Goal: Register for event/course

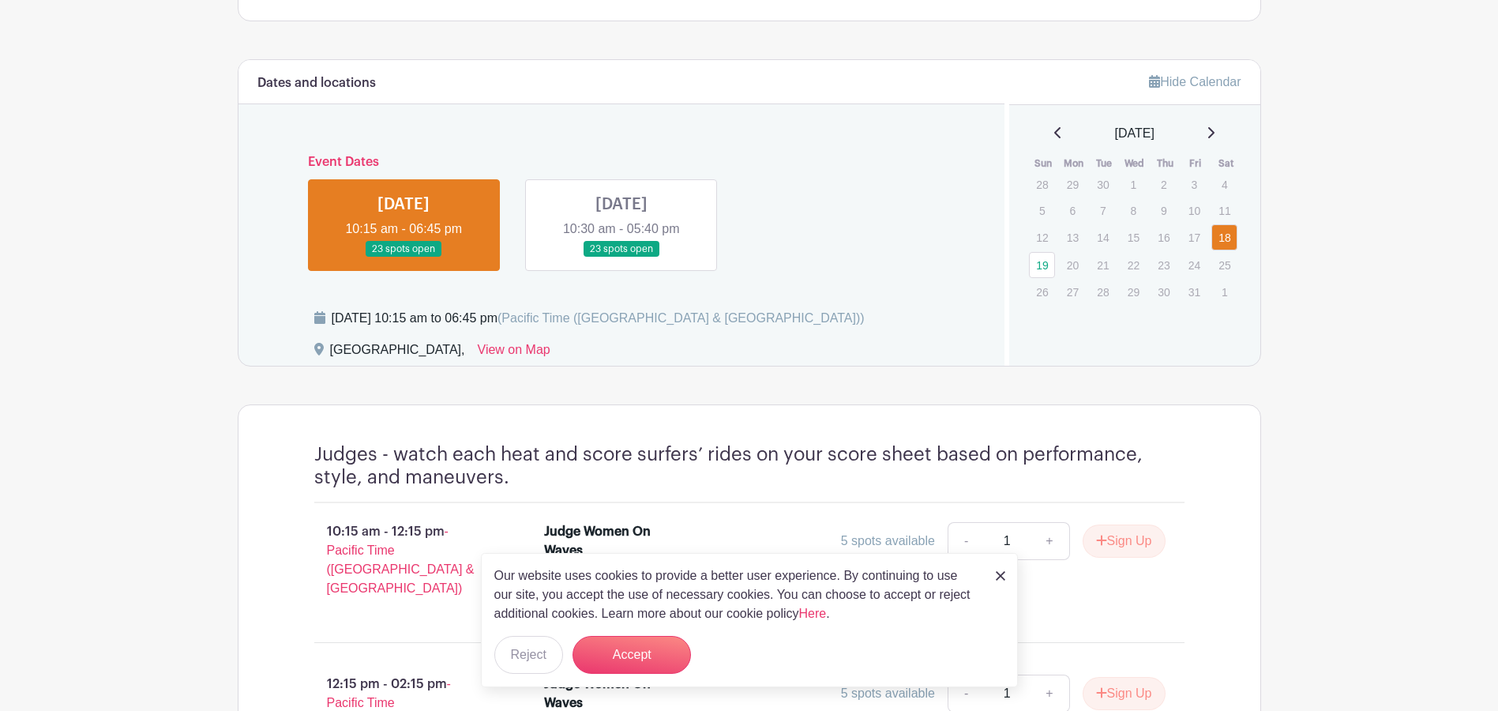
scroll to position [711, 0]
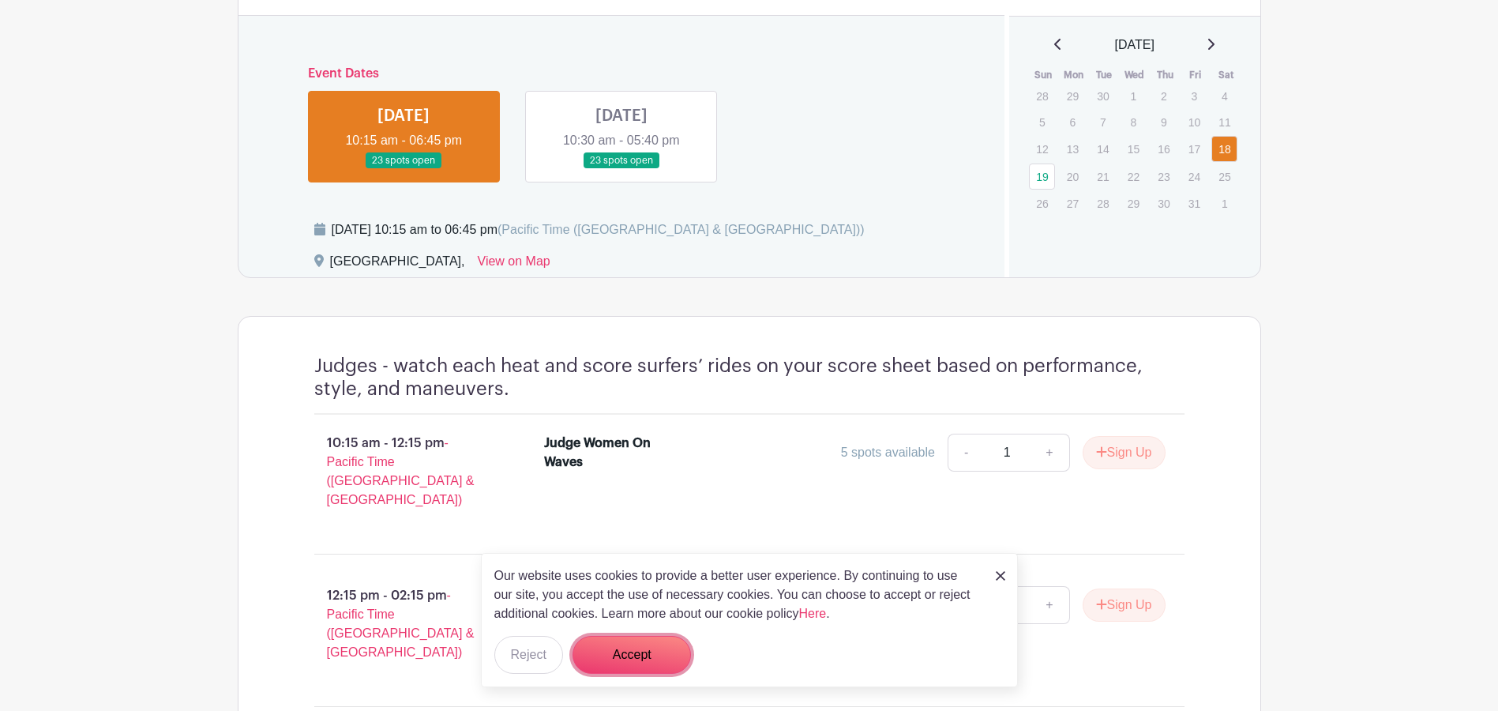
click at [616, 647] on button "Accept" at bounding box center [631, 655] width 118 height 38
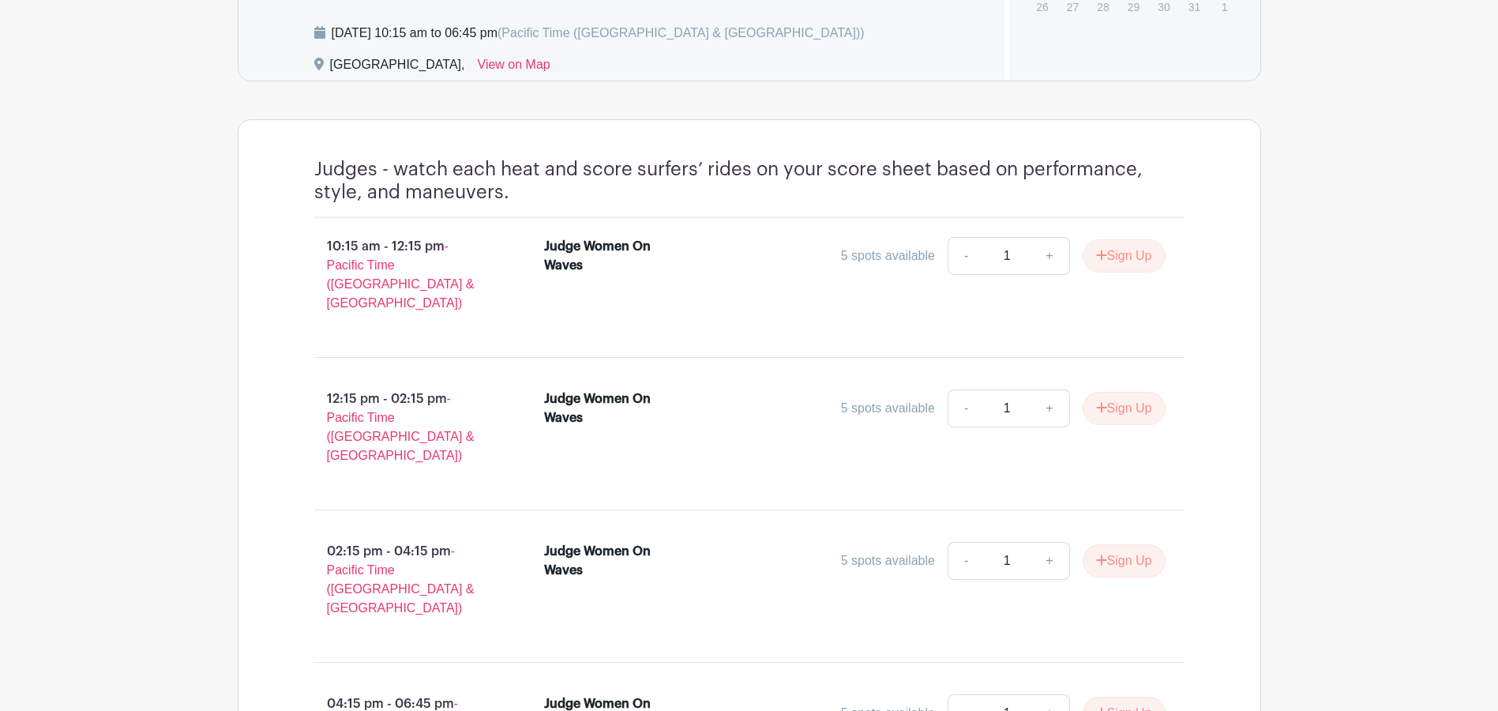
scroll to position [753, 0]
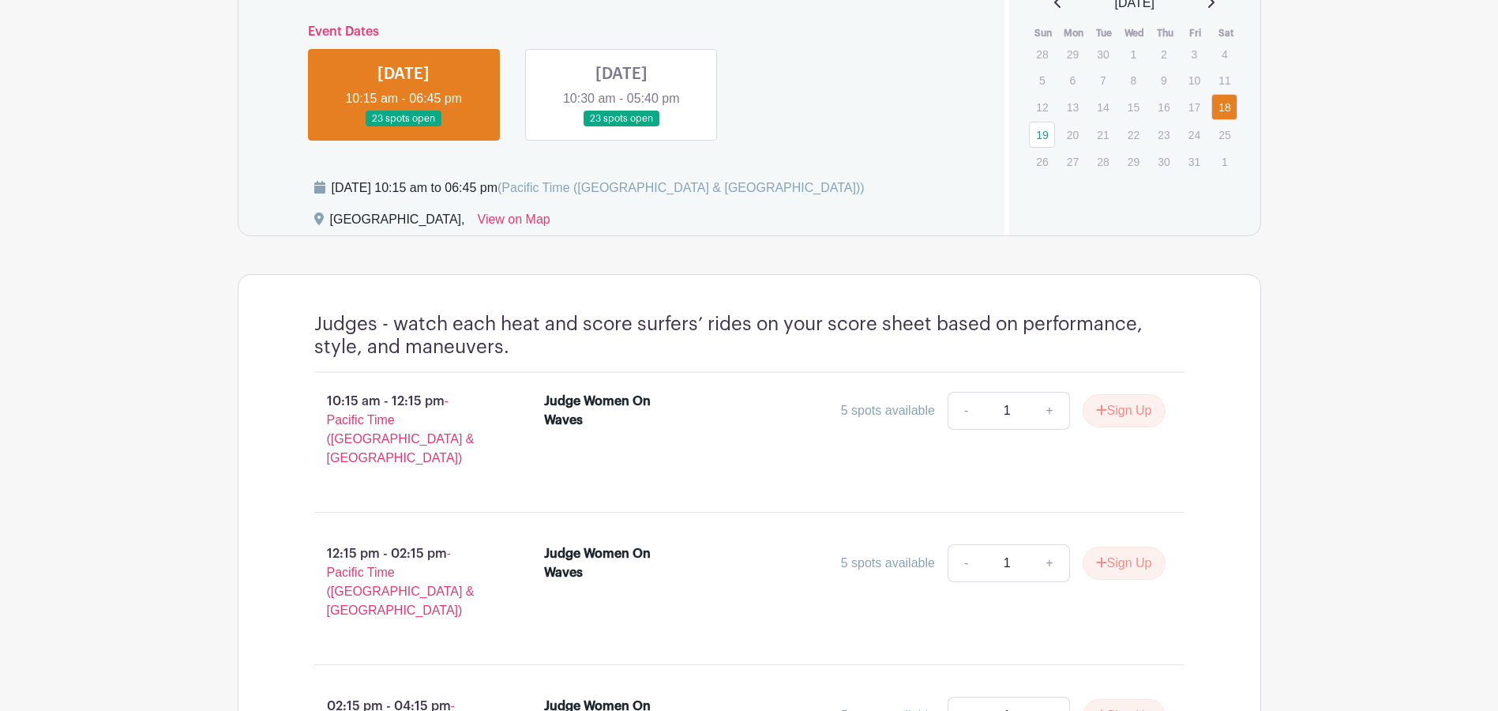
click at [621, 127] on link at bounding box center [621, 127] width 0 height 0
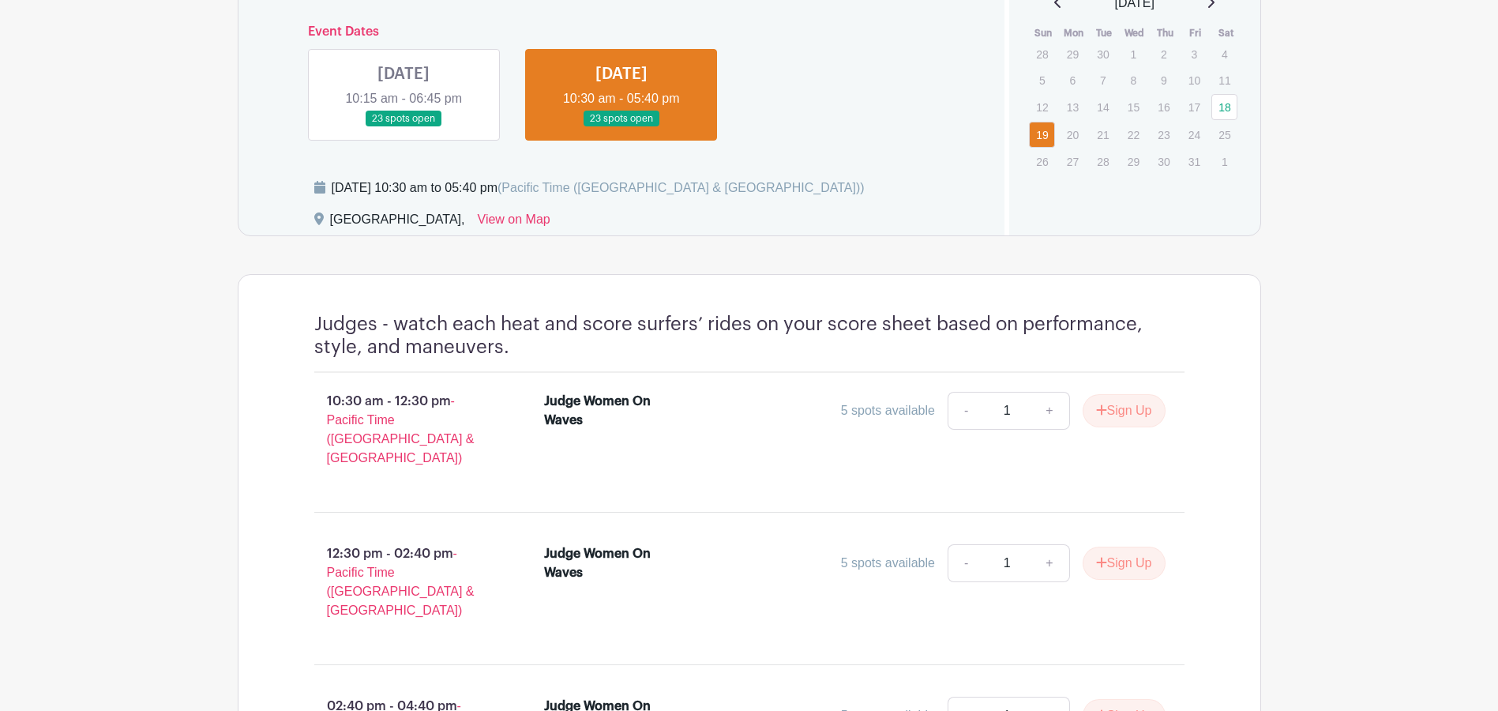
click at [404, 127] on link at bounding box center [404, 127] width 0 height 0
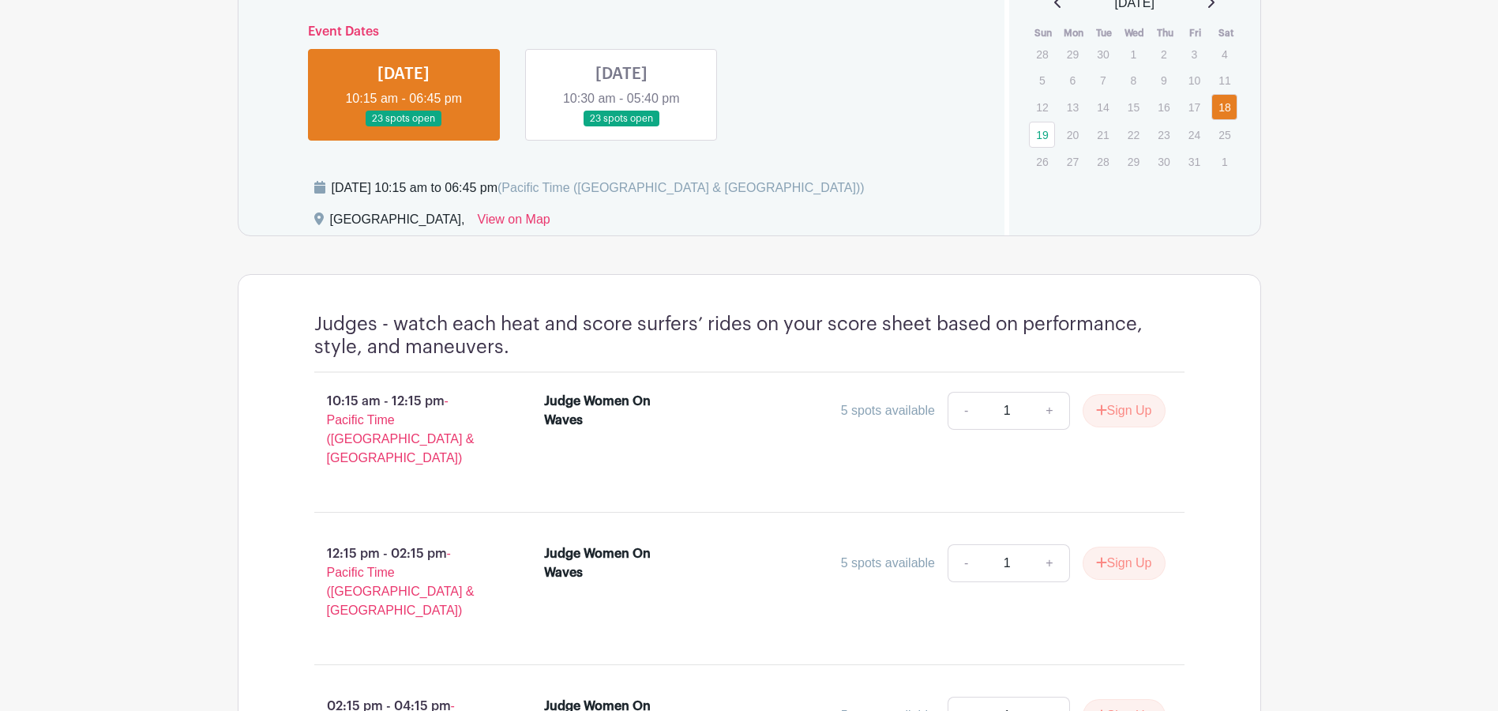
click at [621, 127] on link at bounding box center [621, 127] width 0 height 0
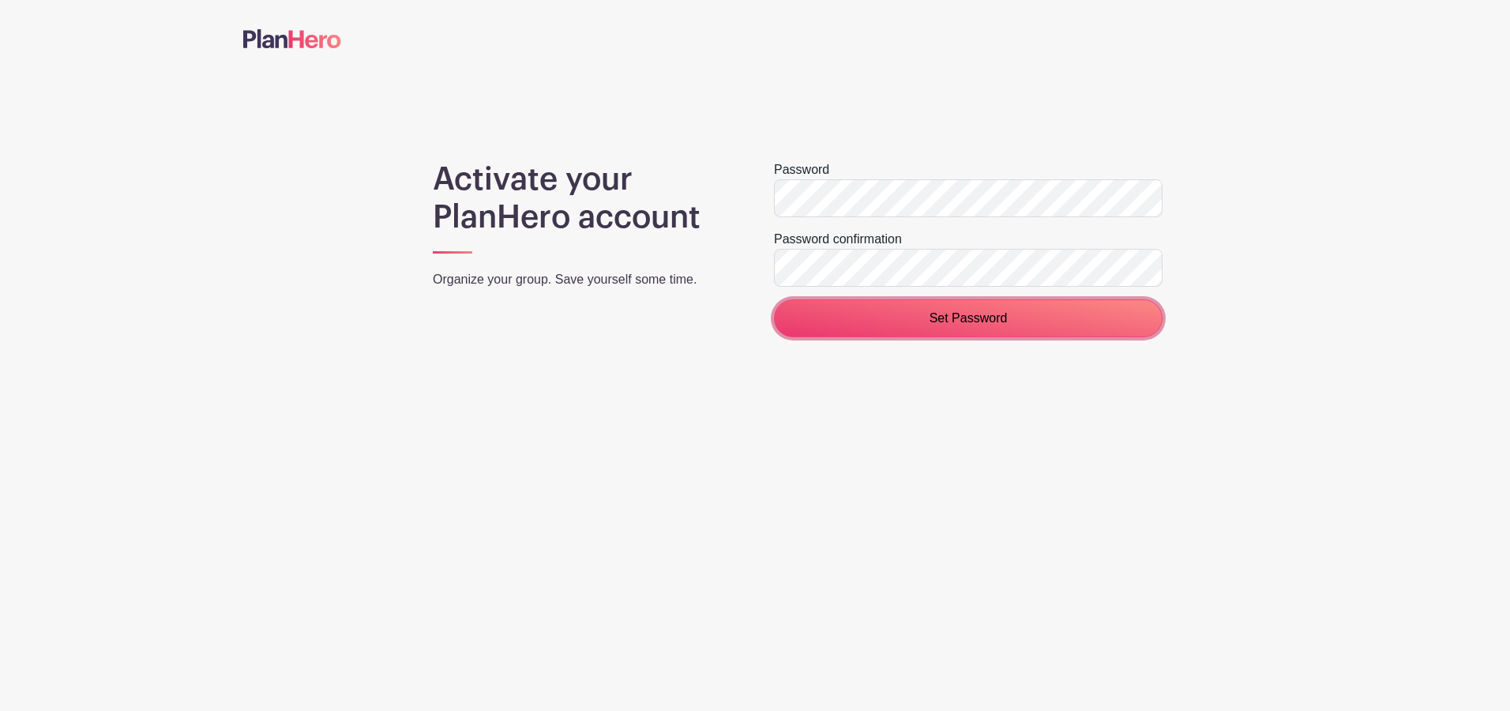
click at [922, 311] on input "Set Password" at bounding box center [968, 318] width 389 height 38
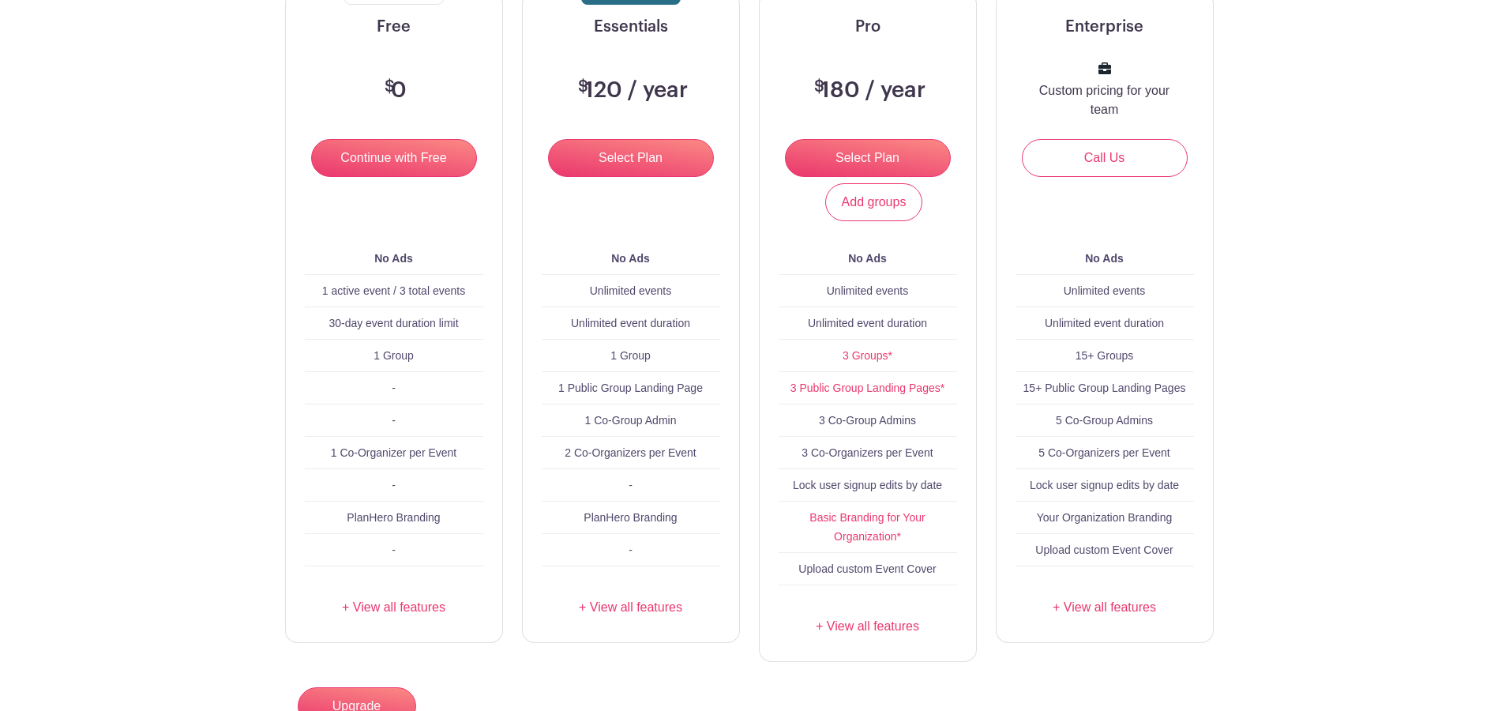
scroll to position [350, 0]
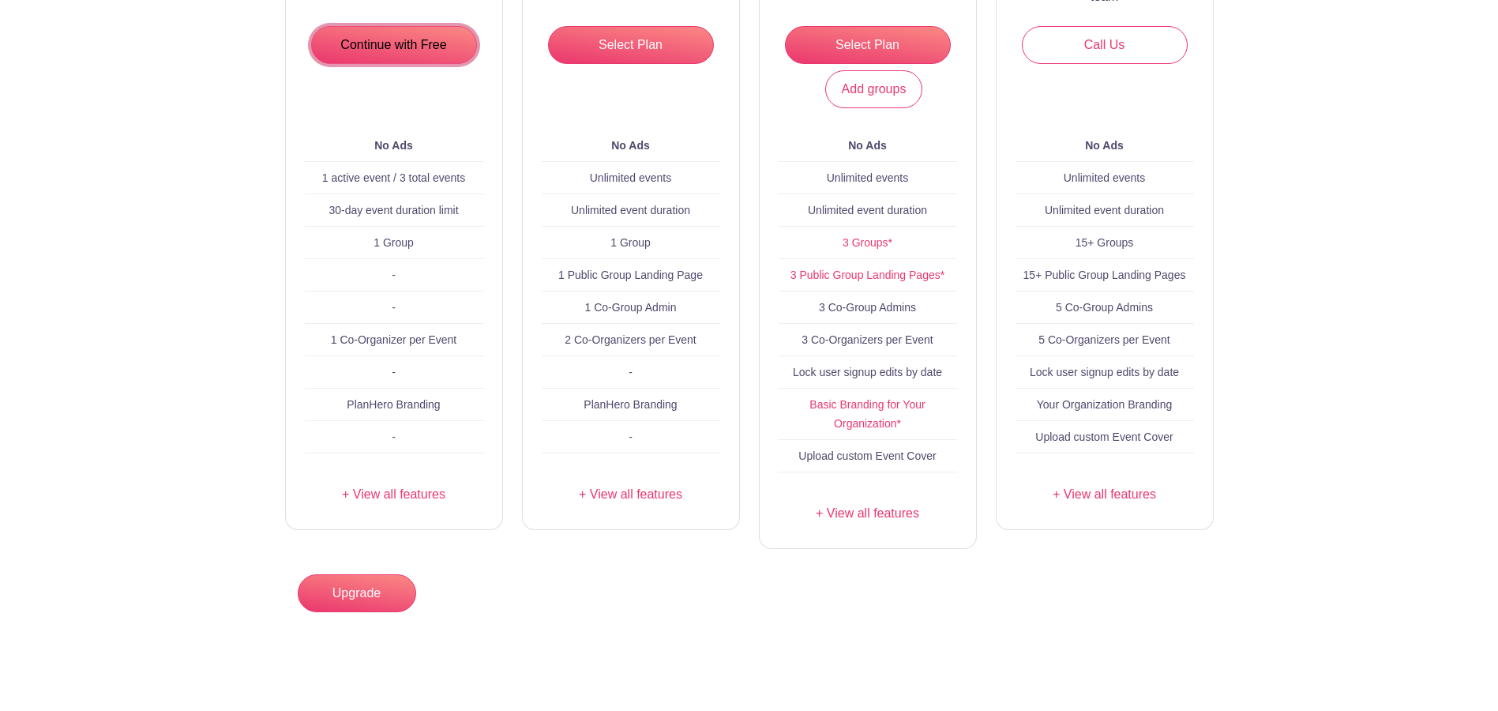
click at [415, 47] on input "Continue with Free" at bounding box center [394, 45] width 166 height 38
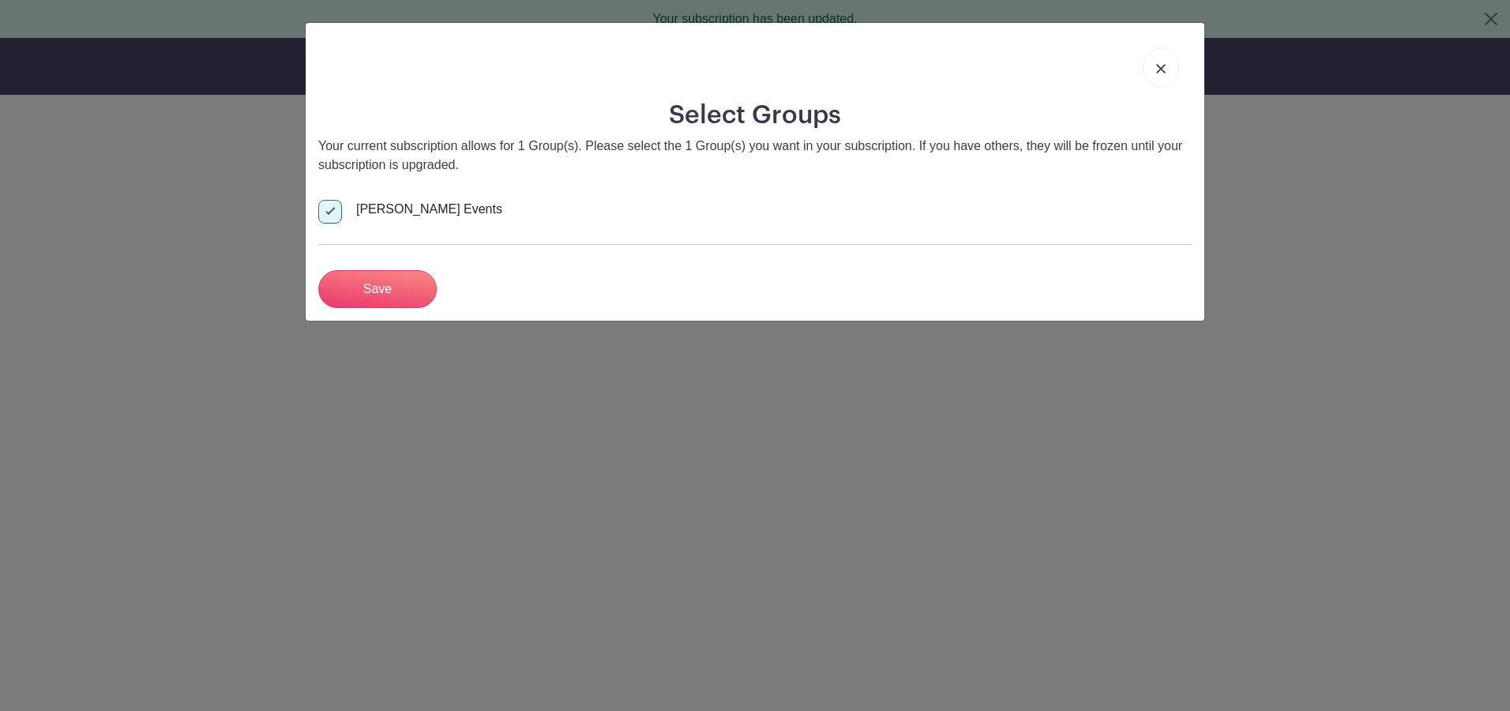
click at [1160, 73] on img at bounding box center [1160, 68] width 9 height 9
